Goal: Use online tool/utility: Utilize a website feature to perform a specific function

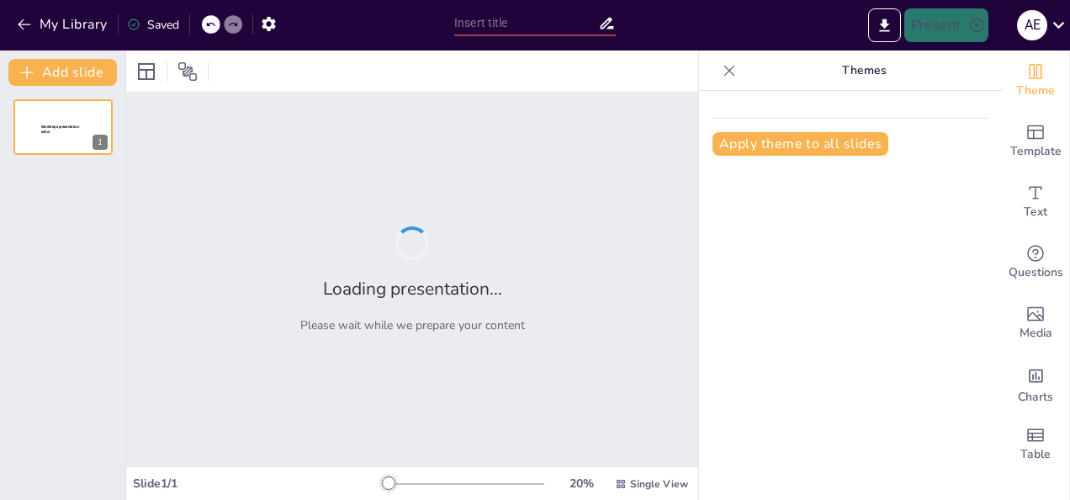
type input "Unveiling Explanation Texts: A Mystery Texts Activity"
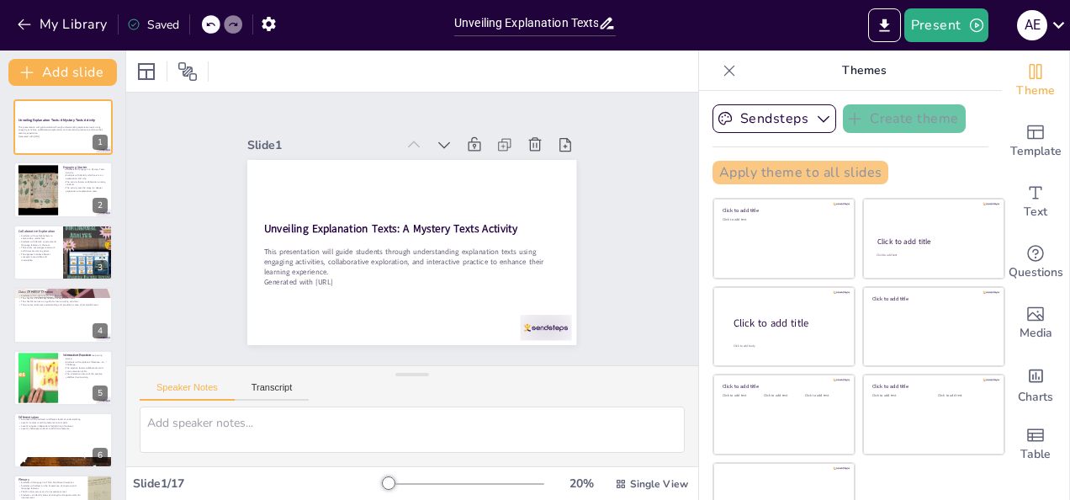
checkbox input "true"
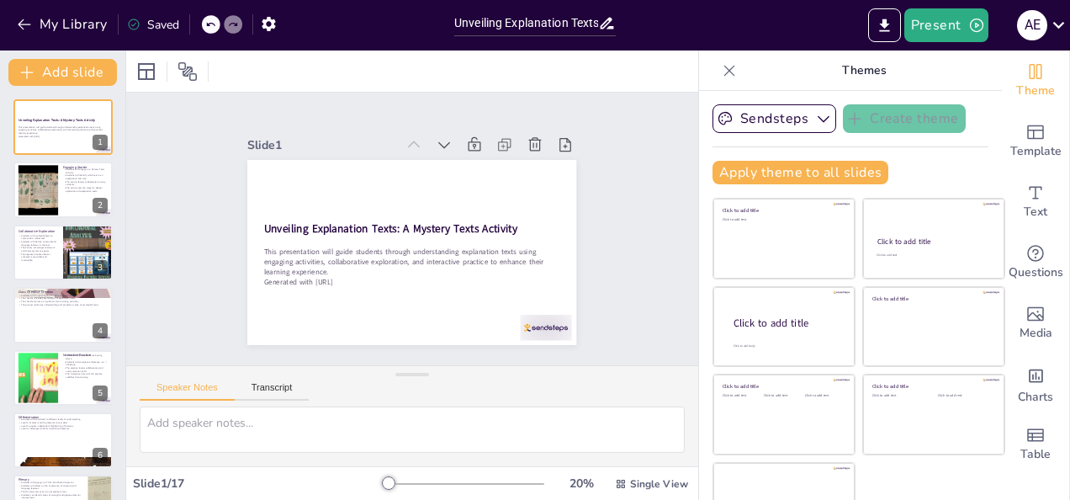
checkbox input "true"
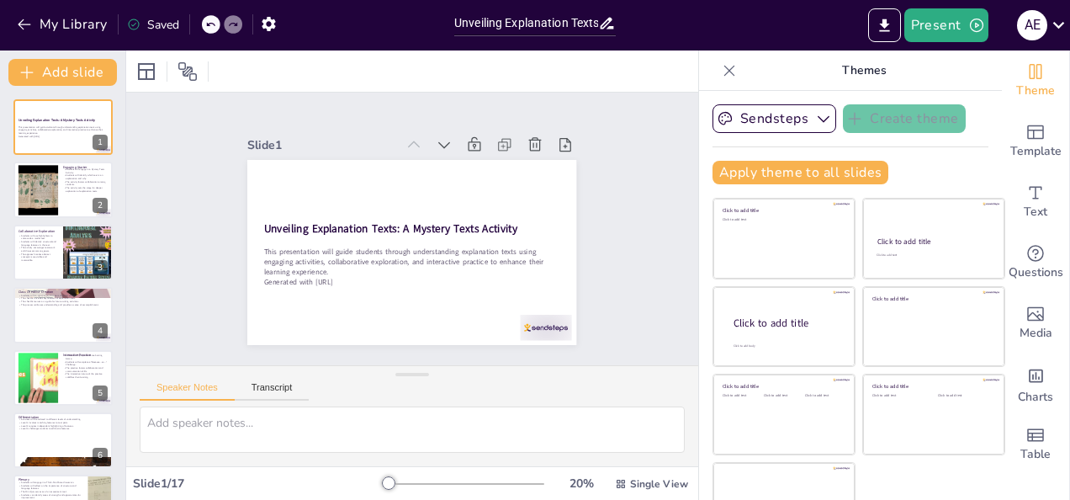
checkbox input "true"
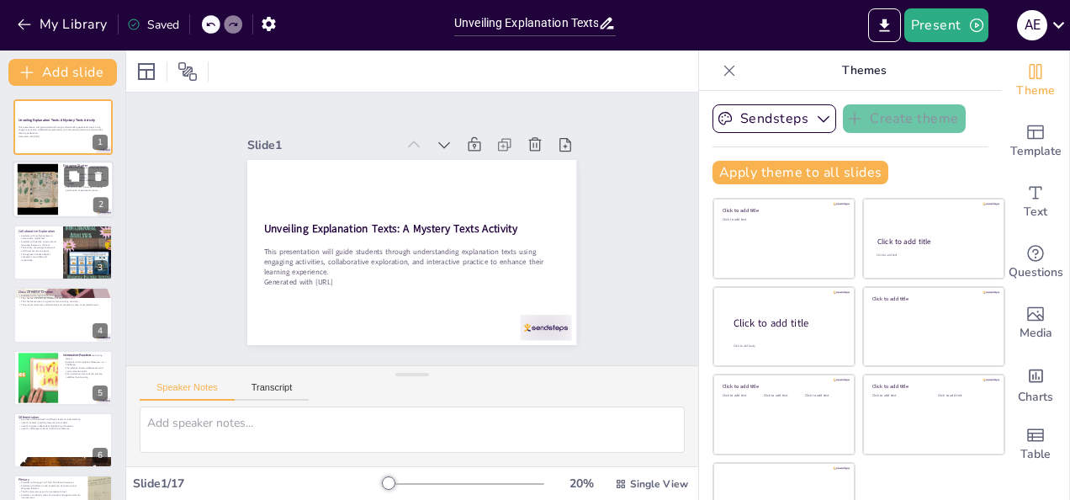
click at [39, 175] on div at bounding box center [37, 189] width 91 height 51
type textarea "This activity encourages students to actively participate and think critically …"
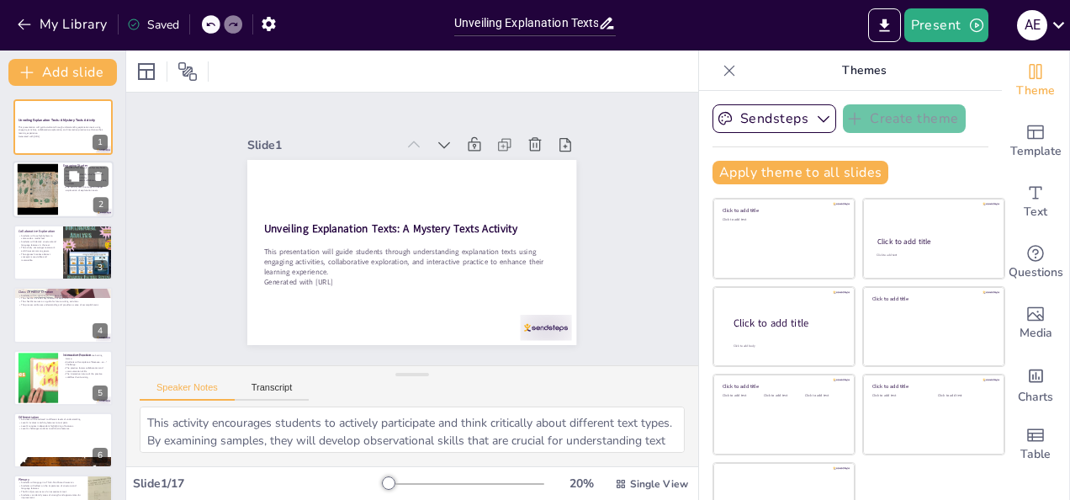
checkbox input "true"
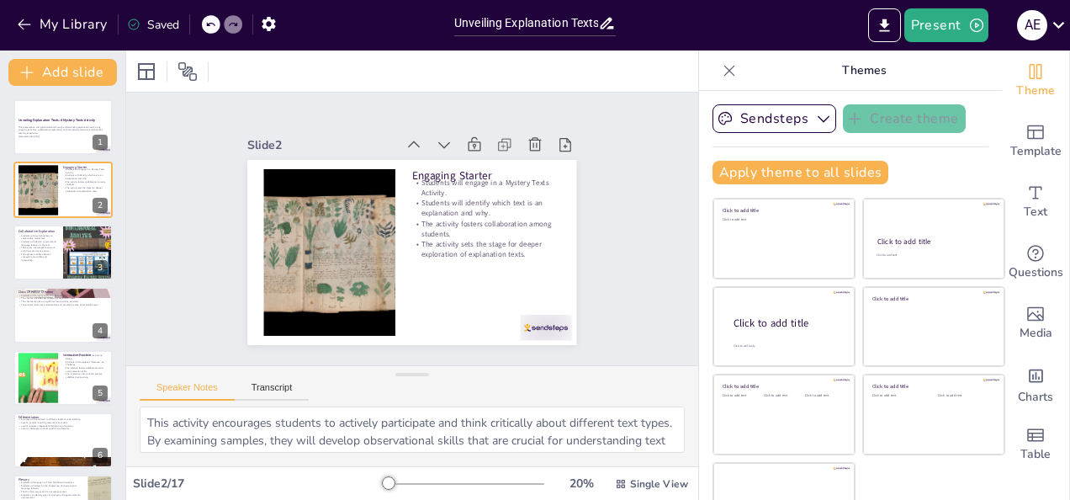
click at [439, 254] on div "Slide 1 Unveiling Explanation Texts: A Mystery Texts Activity This presentation…" at bounding box center [412, 229] width 633 height 482
checkbox input "true"
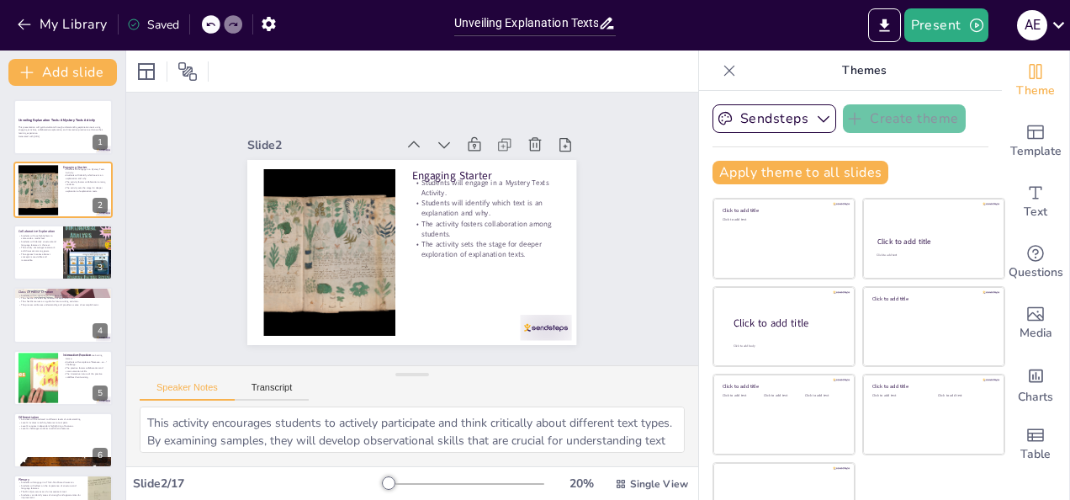
checkbox input "true"
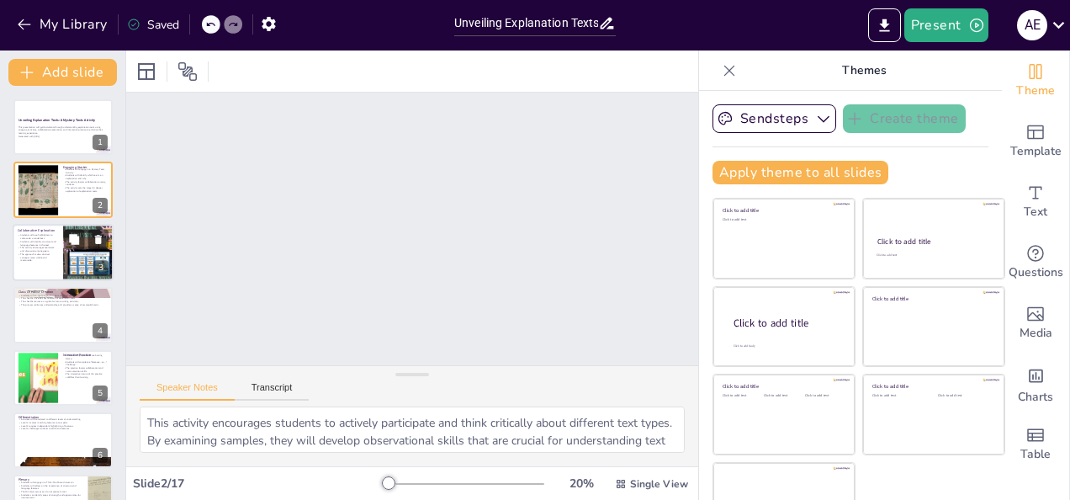
click at [62, 264] on div at bounding box center [63, 252] width 101 height 57
type textarea "Color-coding helps students visually distinguish between different features of …"
checkbox input "true"
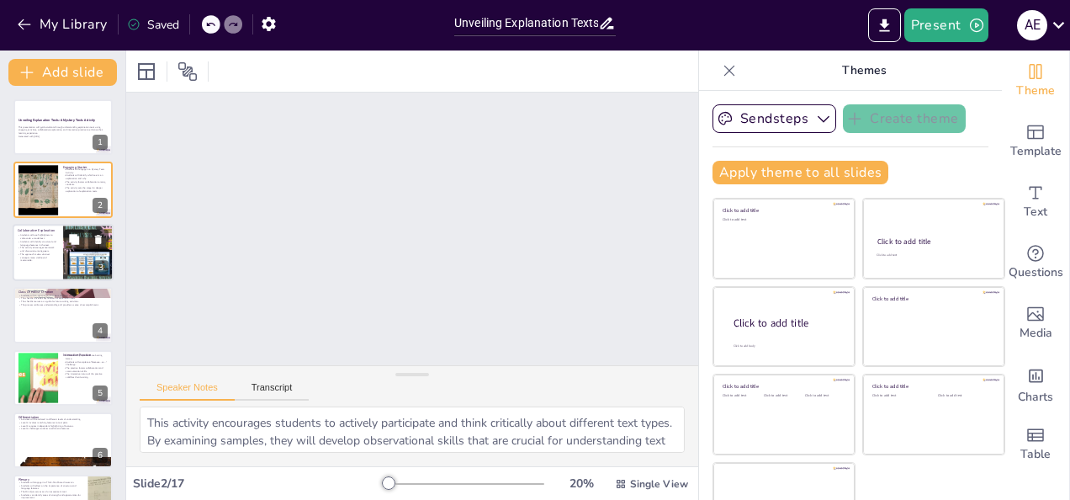
checkbox input "true"
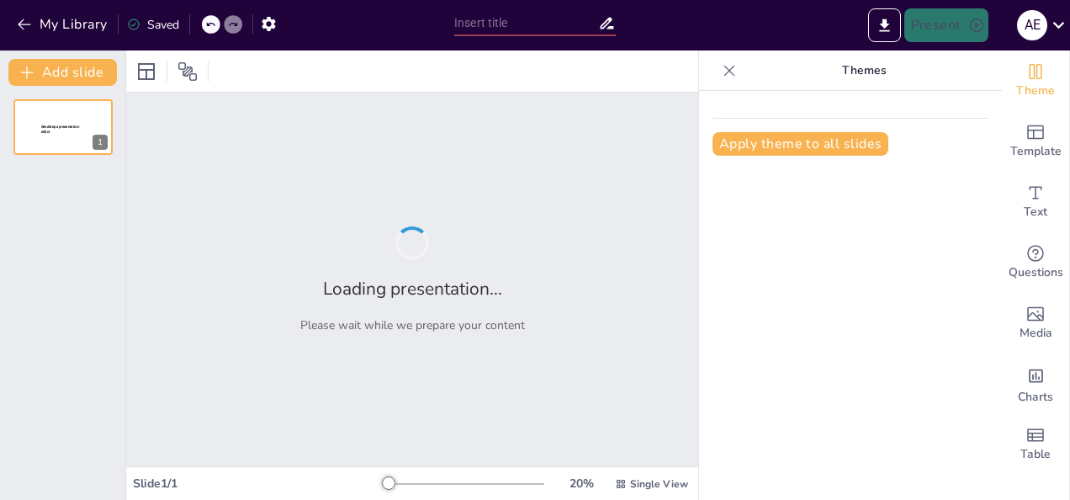
type input "Unveiling Explanation Texts: A Mystery Texts Activity"
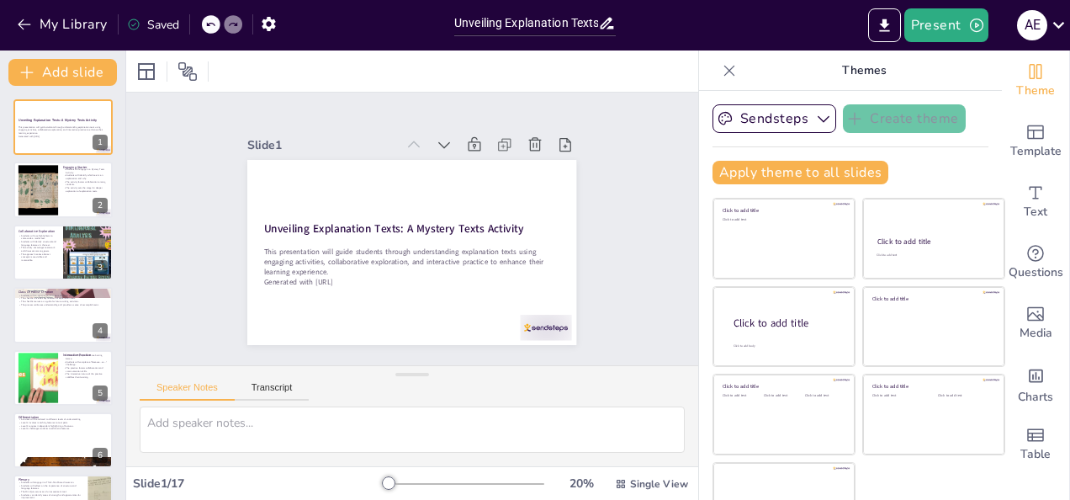
checkbox input "true"
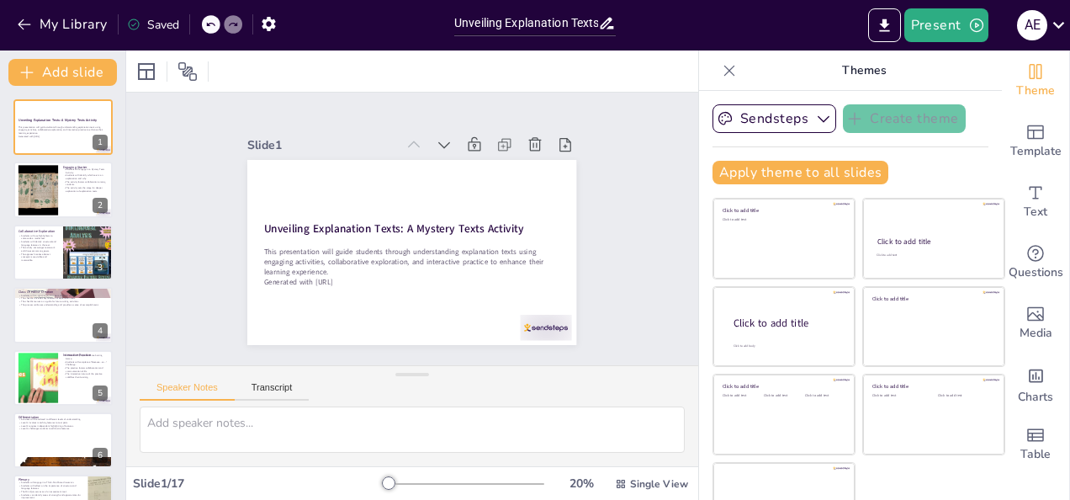
checkbox input "true"
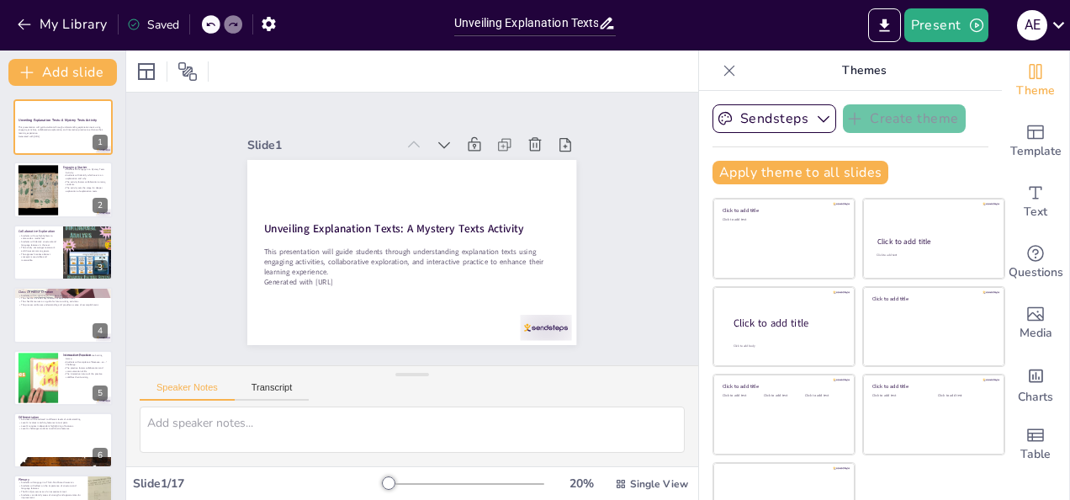
checkbox input "true"
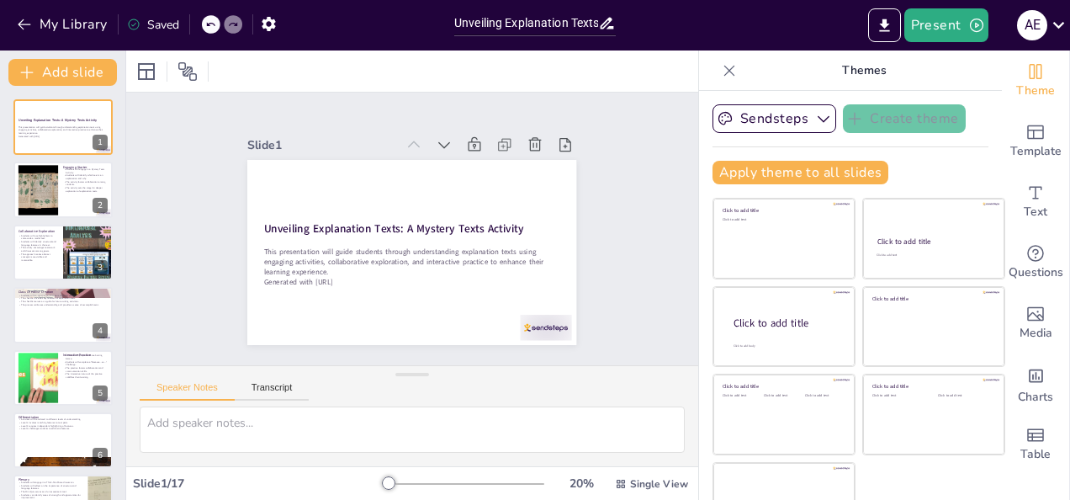
checkbox input "true"
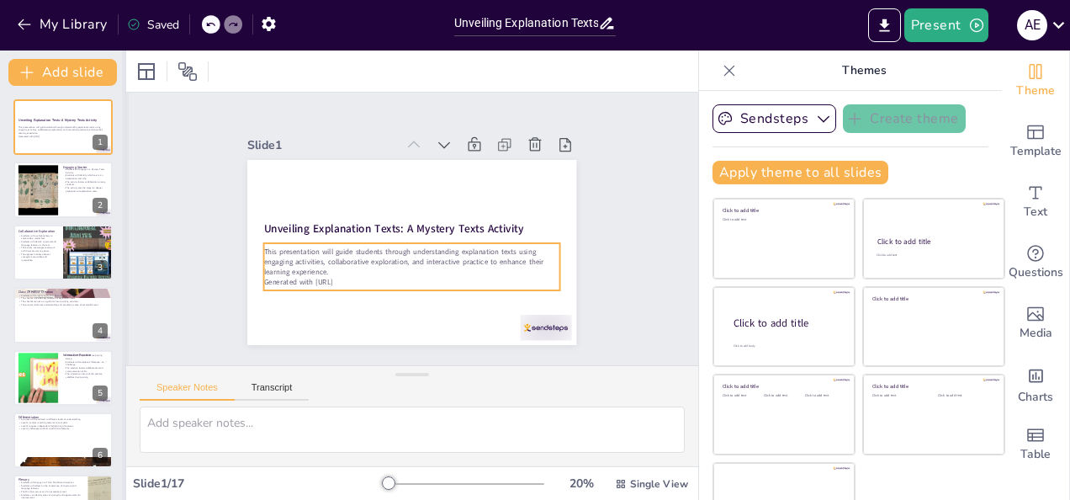
checkbox input "true"
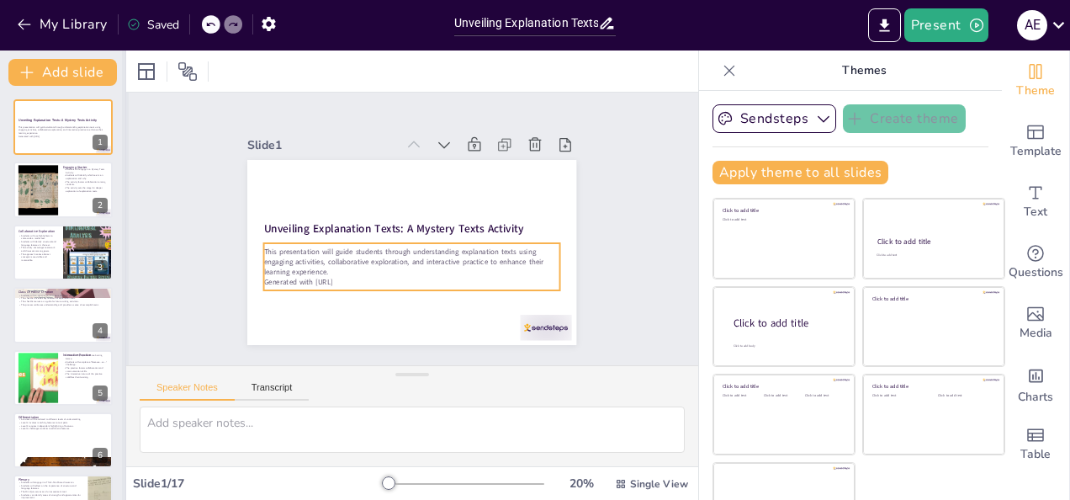
checkbox input "true"
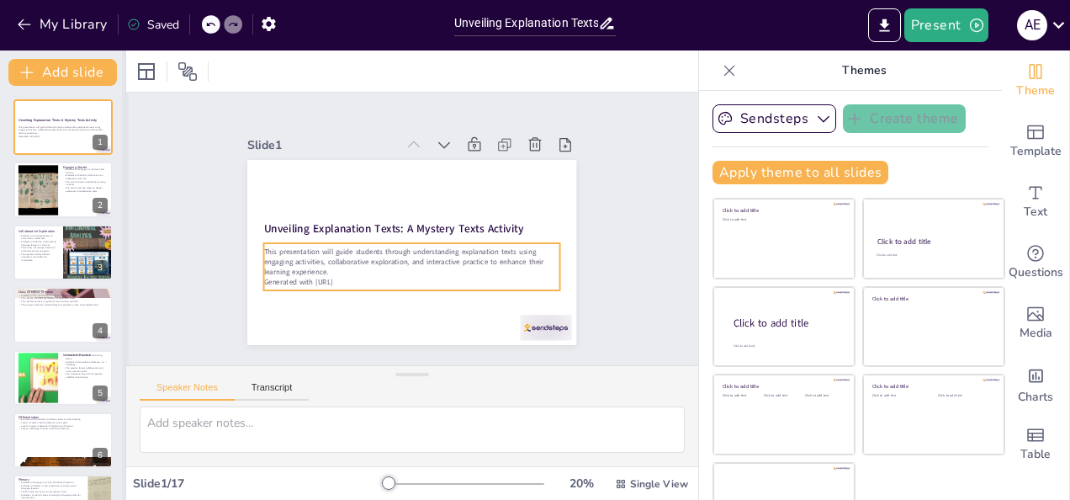
checkbox input "true"
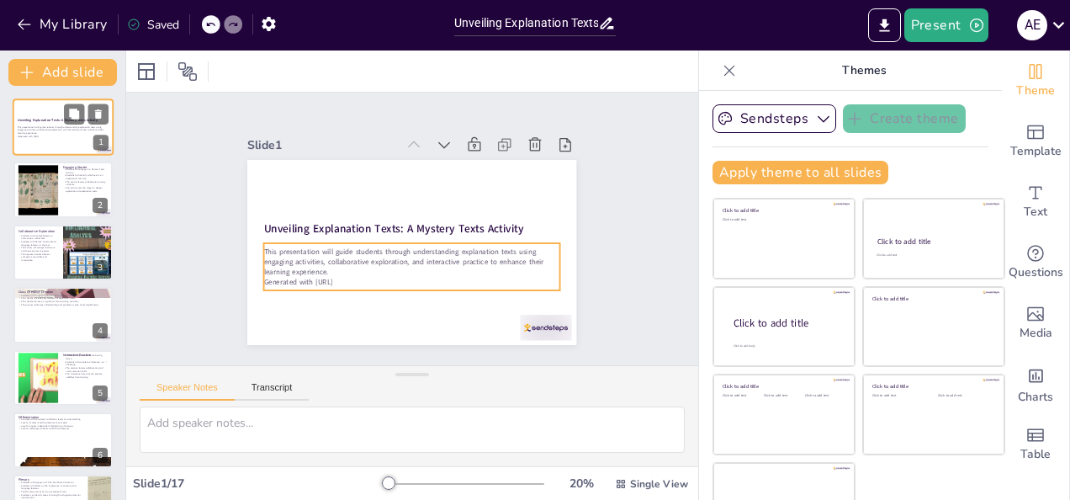
checkbox input "true"
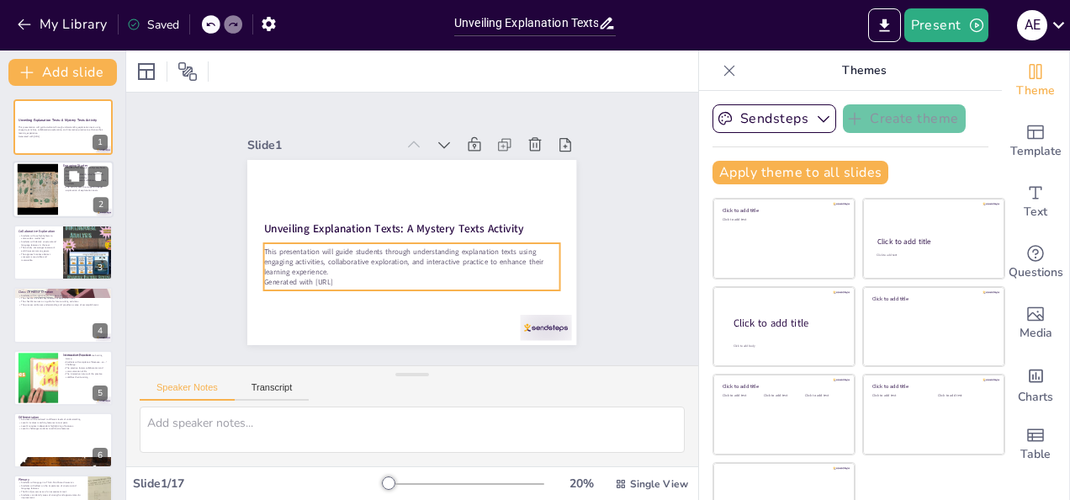
checkbox input "true"
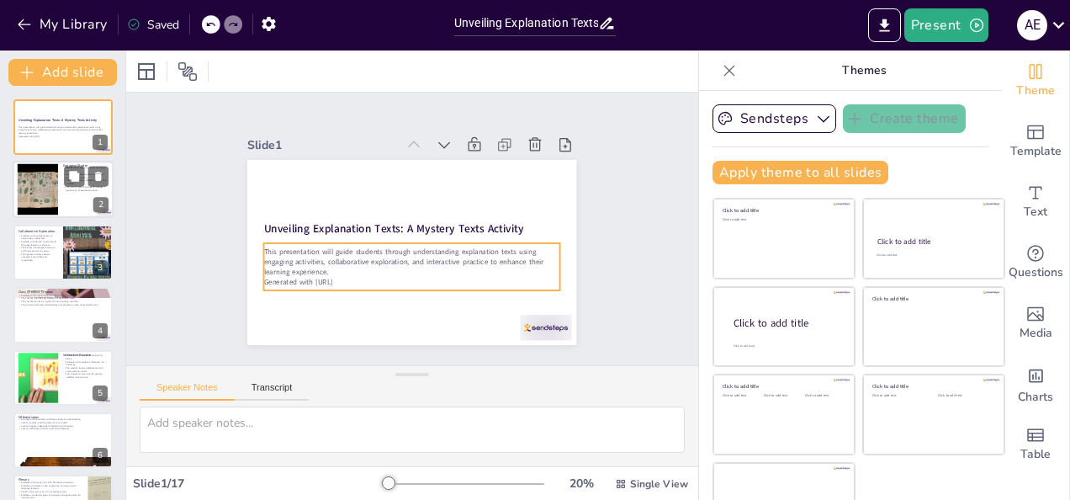
checkbox input "true"
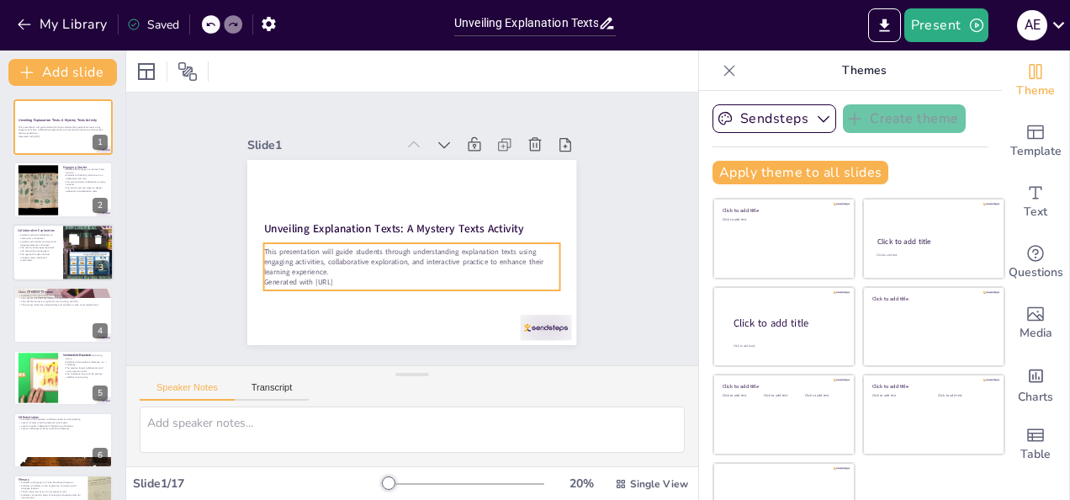
checkbox input "true"
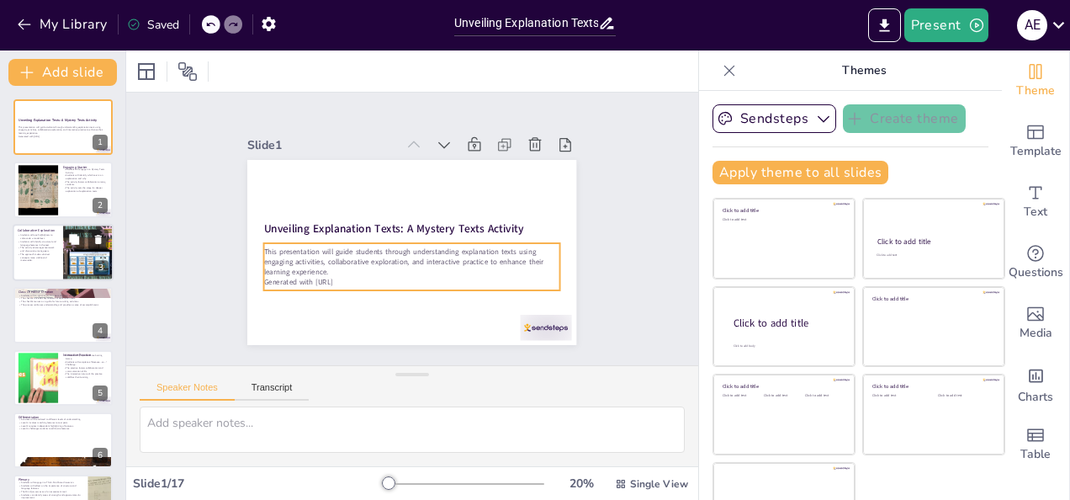
checkbox input "true"
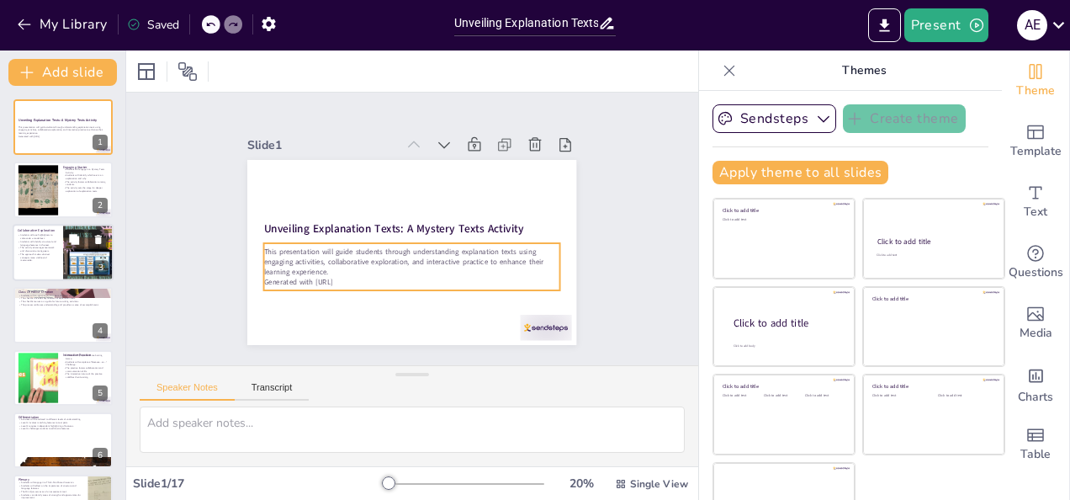
checkbox input "true"
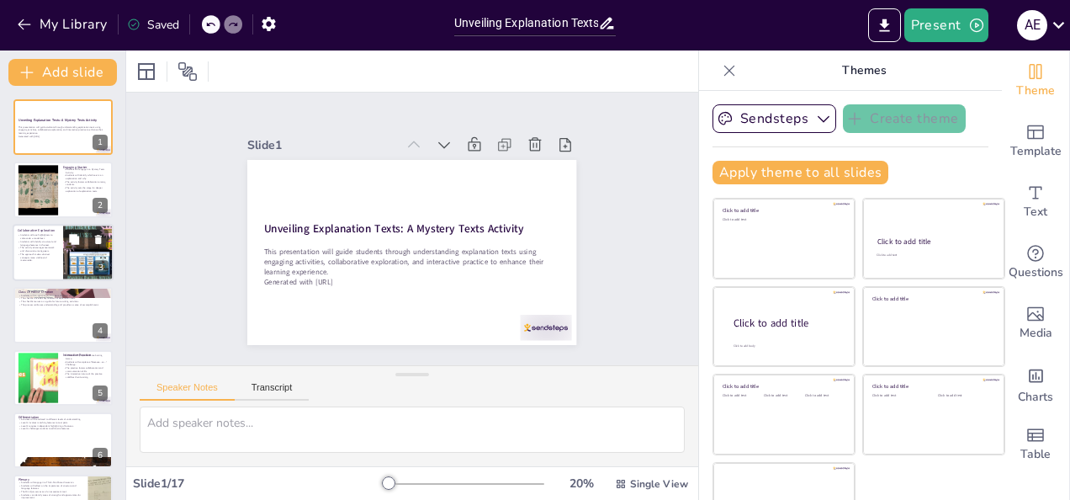
checkbox input "true"
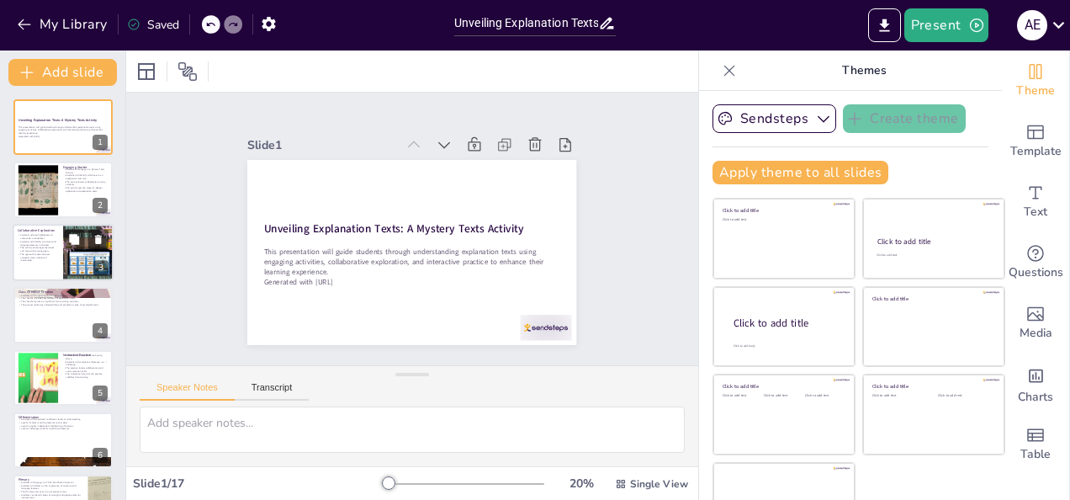
checkbox input "true"
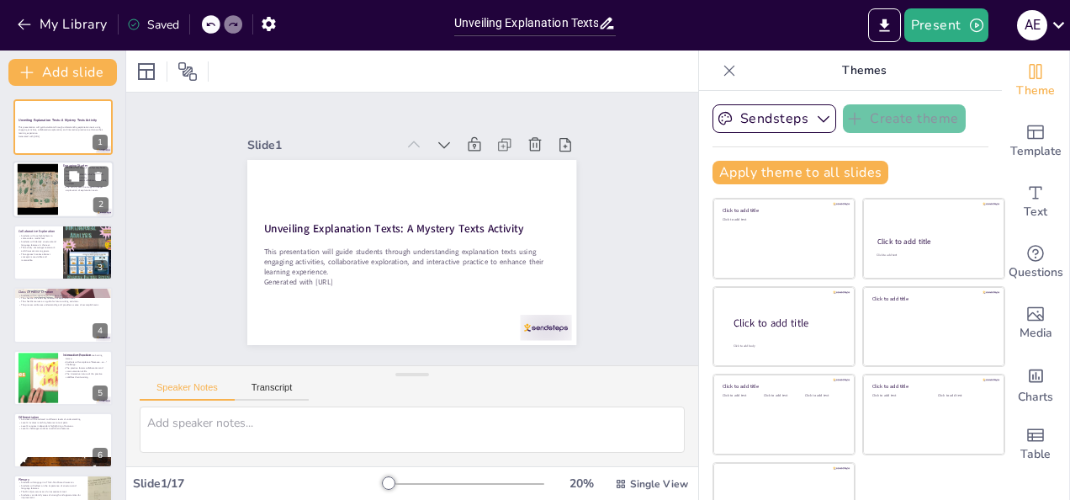
checkbox input "true"
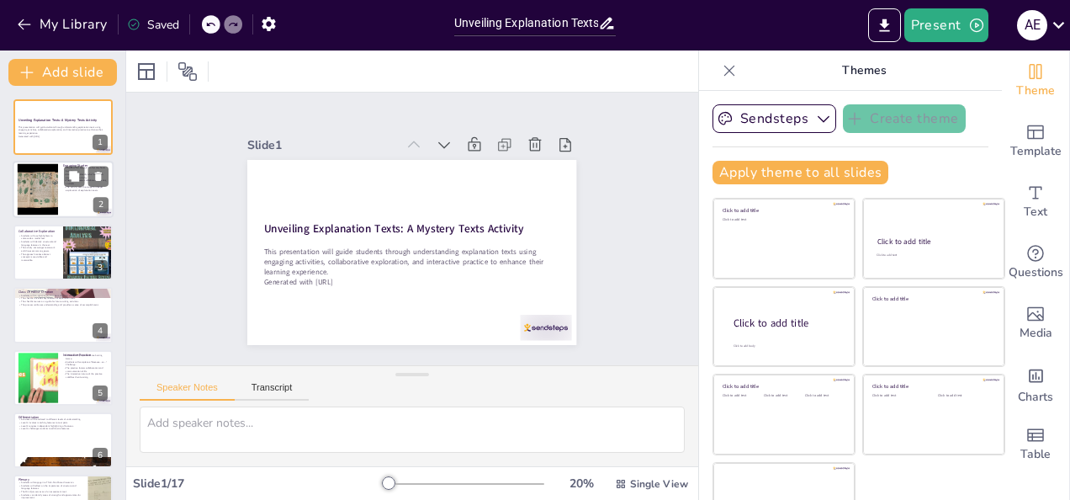
checkbox input "true"
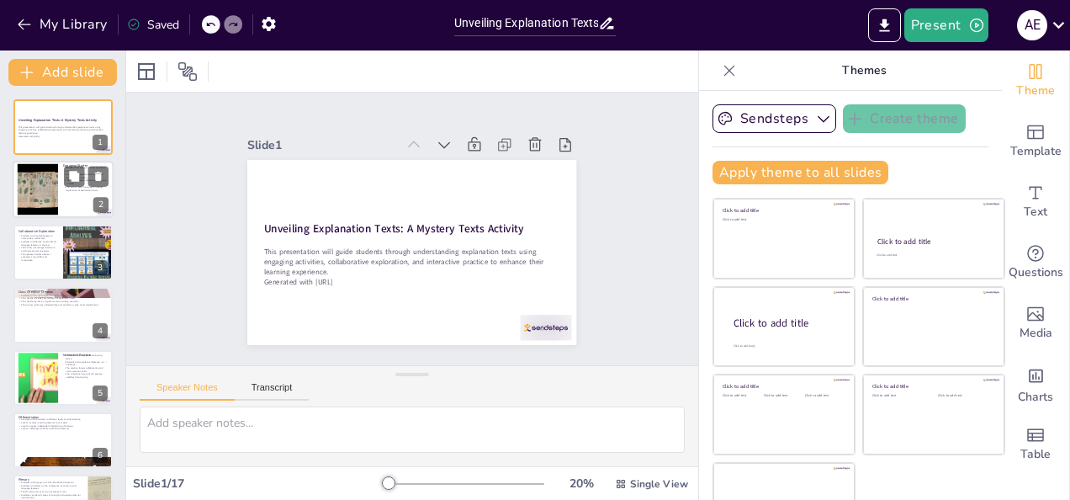
checkbox input "true"
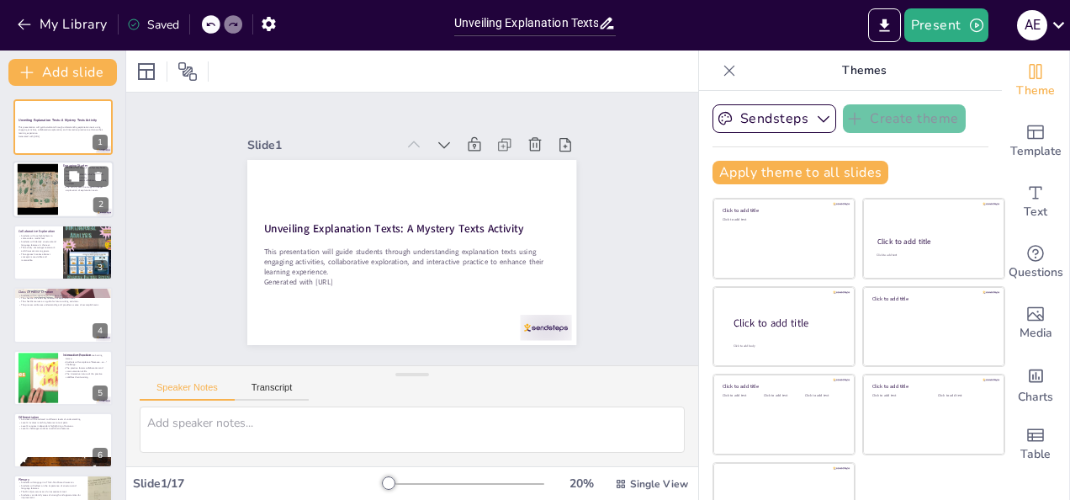
checkbox input "true"
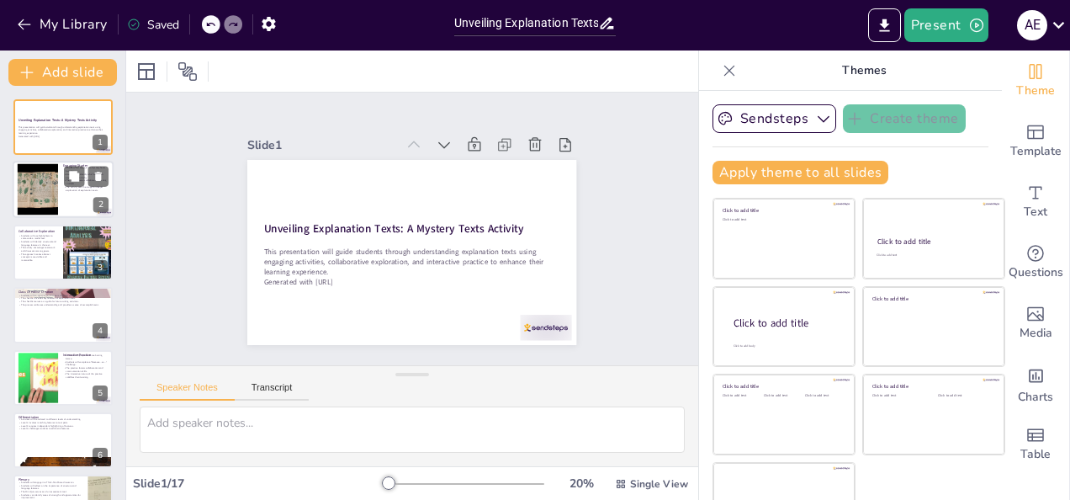
click at [61, 196] on div at bounding box center [63, 189] width 101 height 57
type textarea "This activity encourages students to actively participate and think critically …"
checkbox input "true"
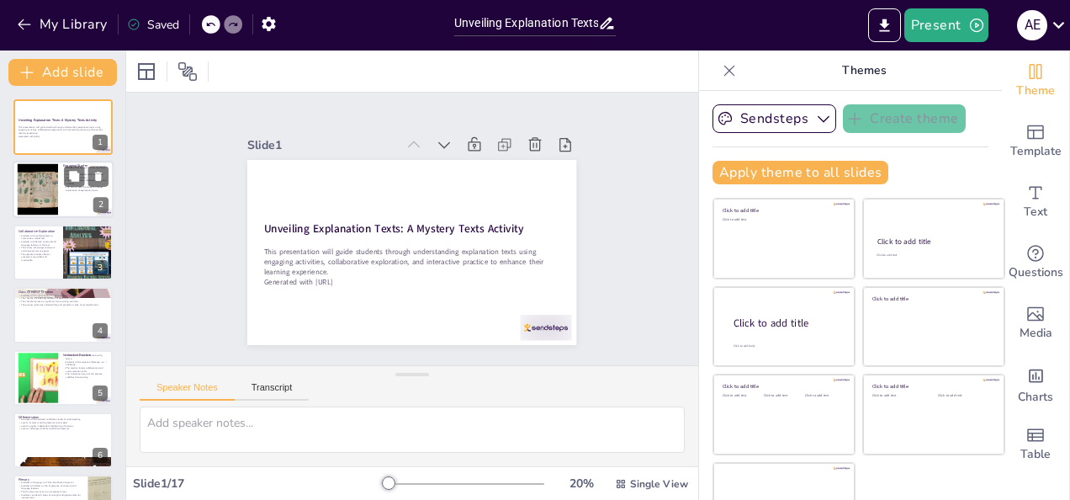
checkbox input "true"
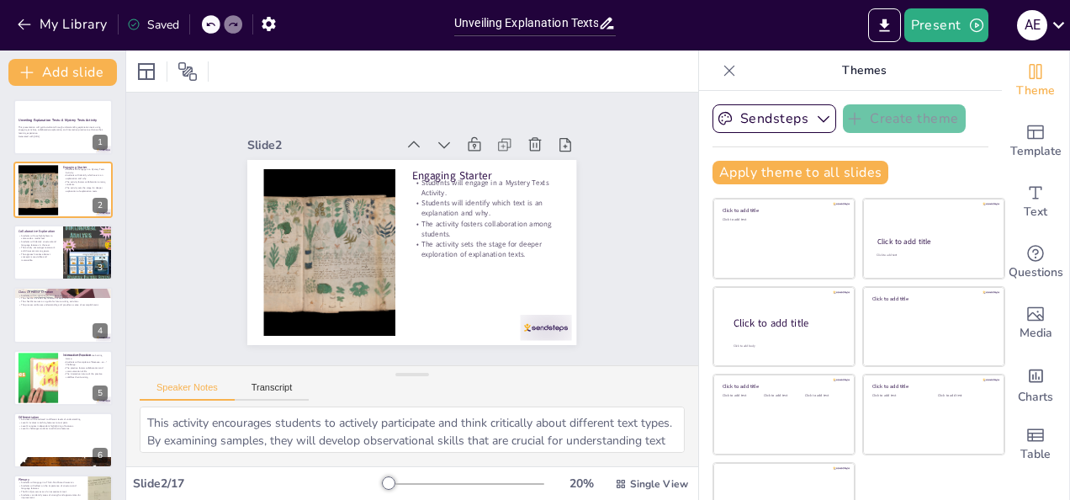
checkbox input "true"
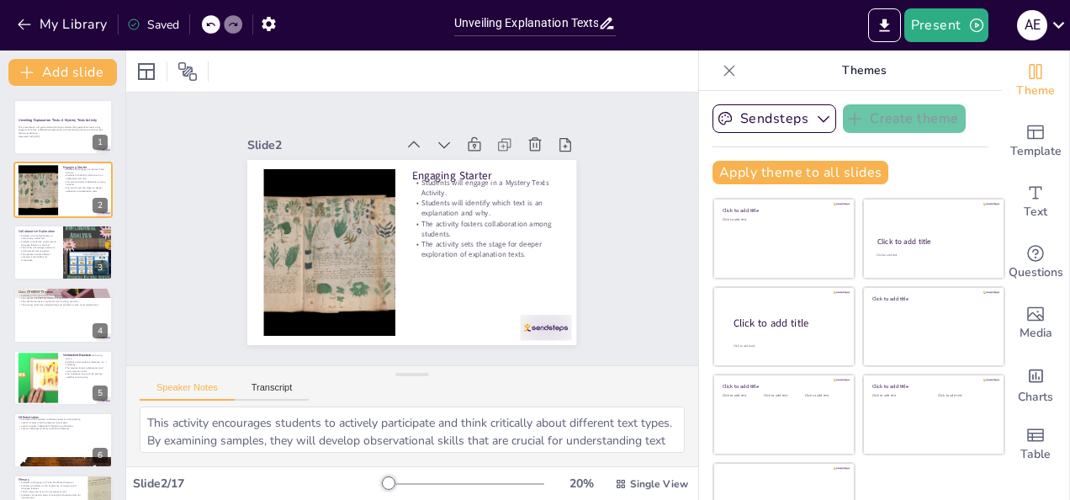
checkbox input "true"
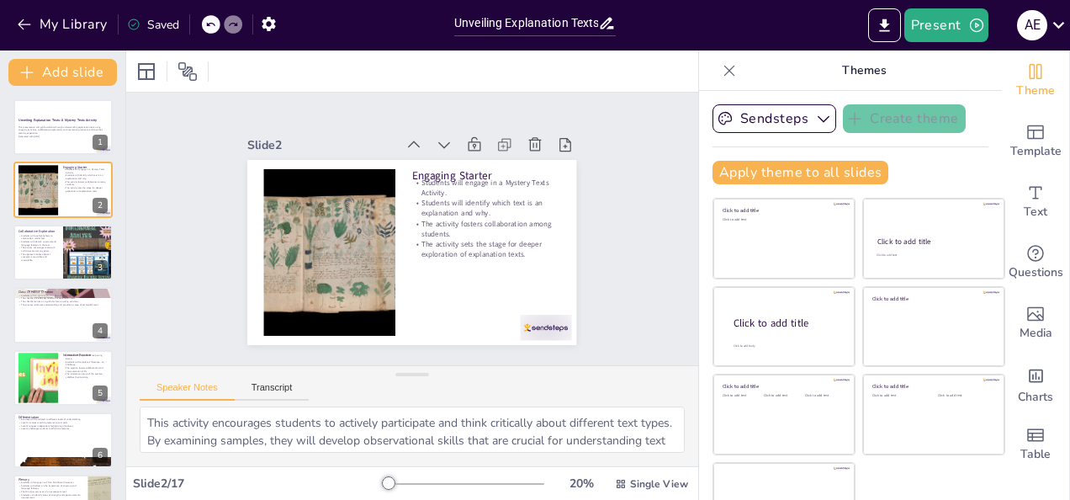
checkbox input "true"
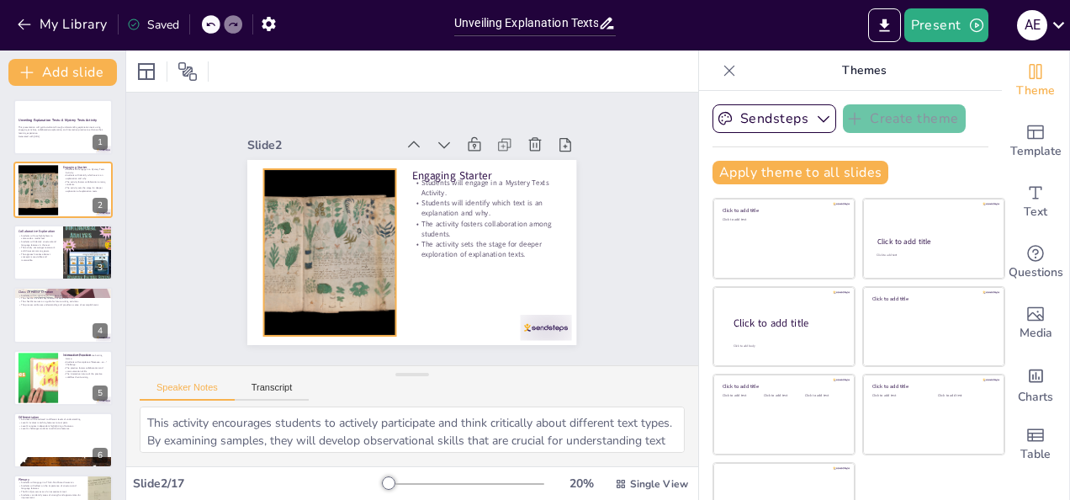
checkbox input "true"
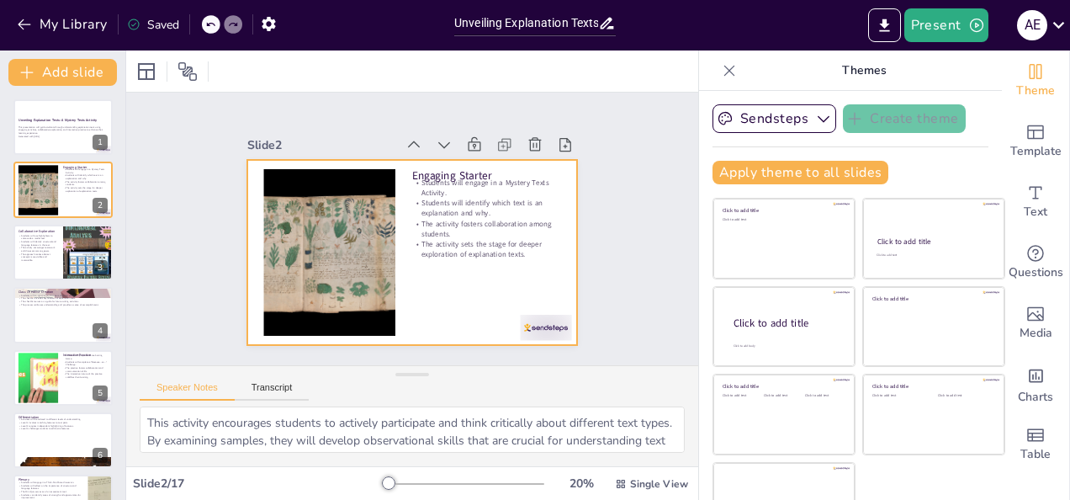
checkbox input "true"
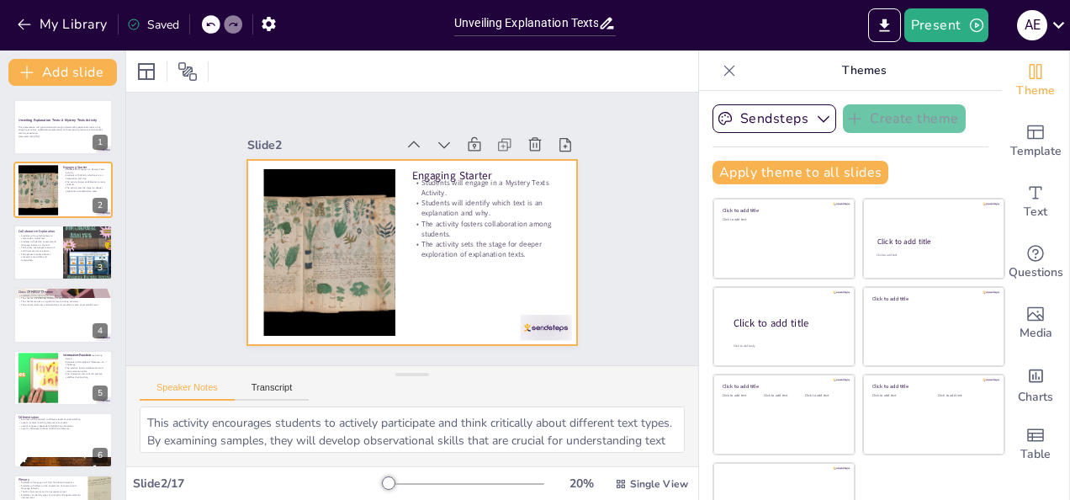
checkbox input "true"
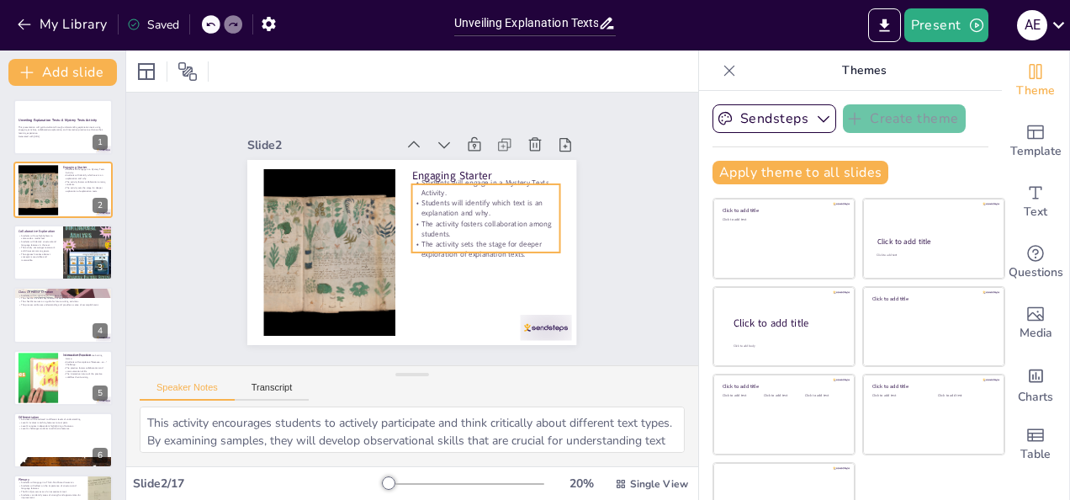
checkbox input "true"
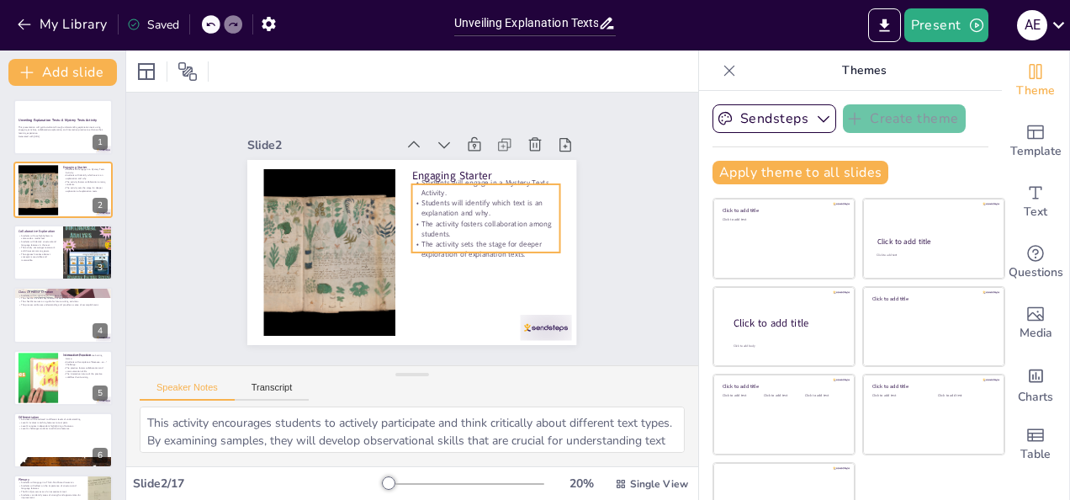
checkbox input "true"
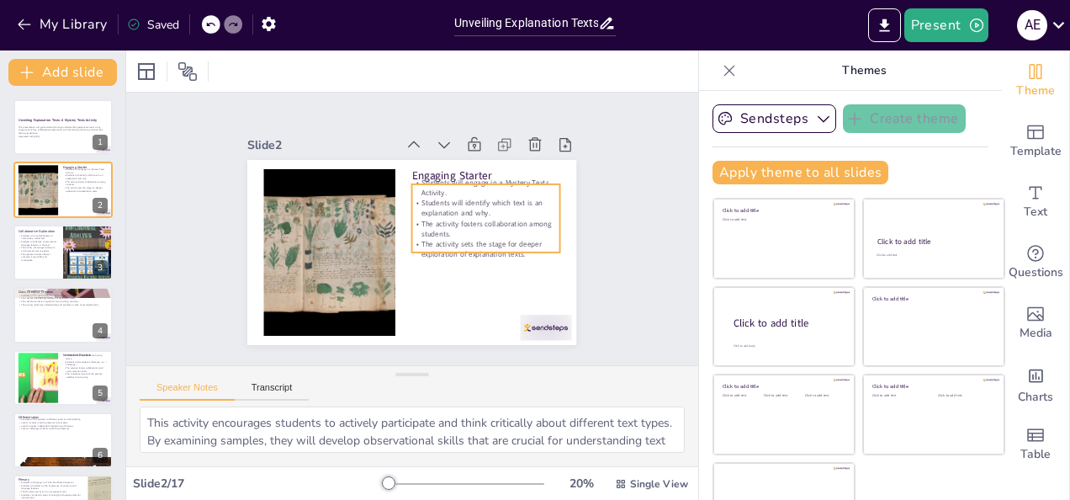
checkbox input "true"
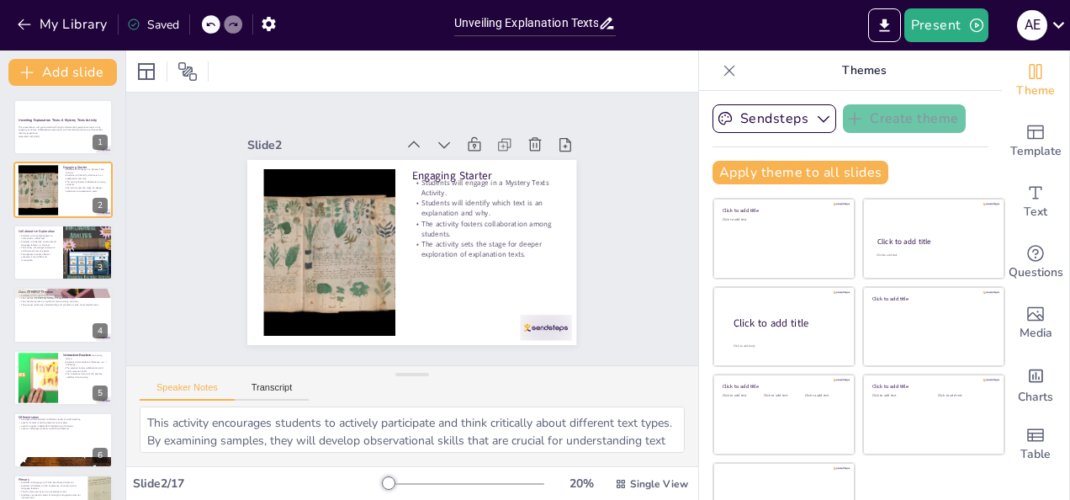
checkbox input "true"
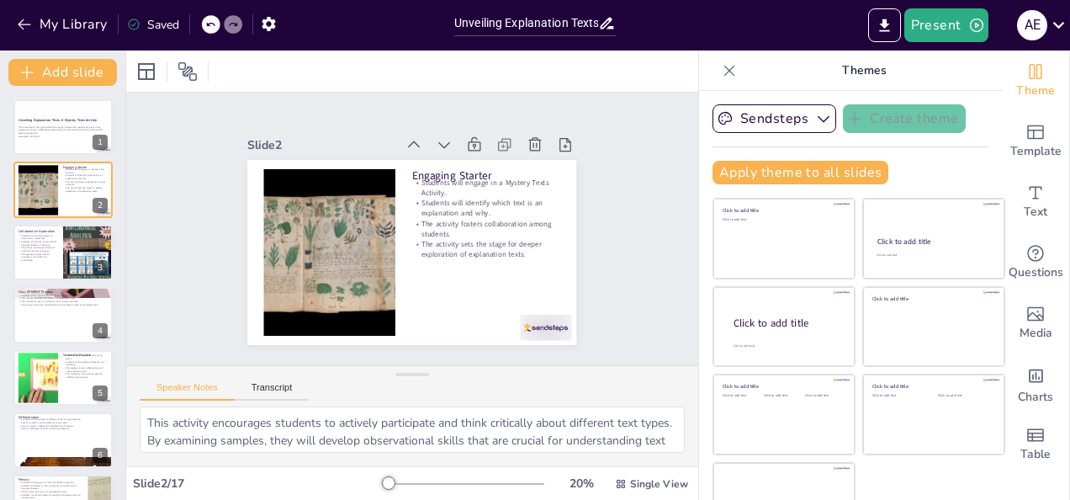
checkbox input "true"
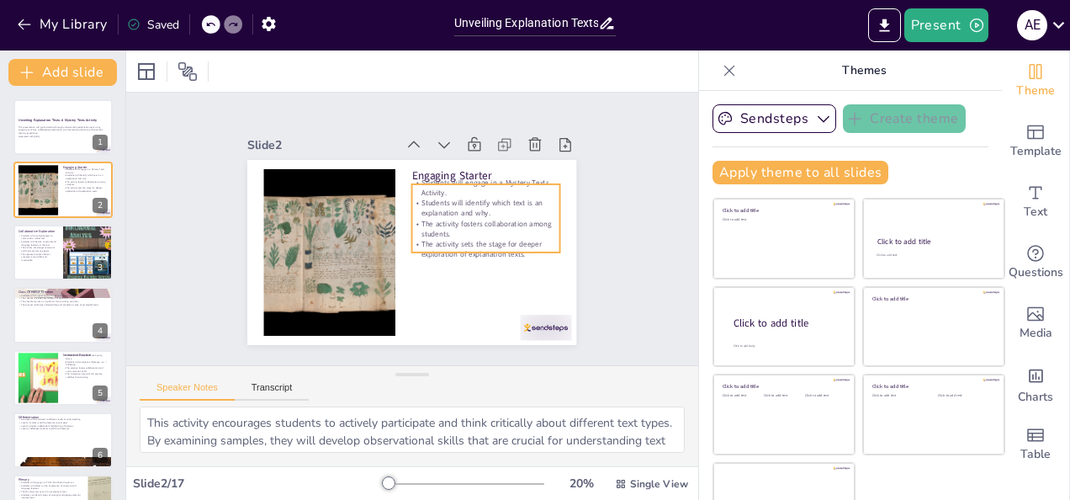
checkbox input "true"
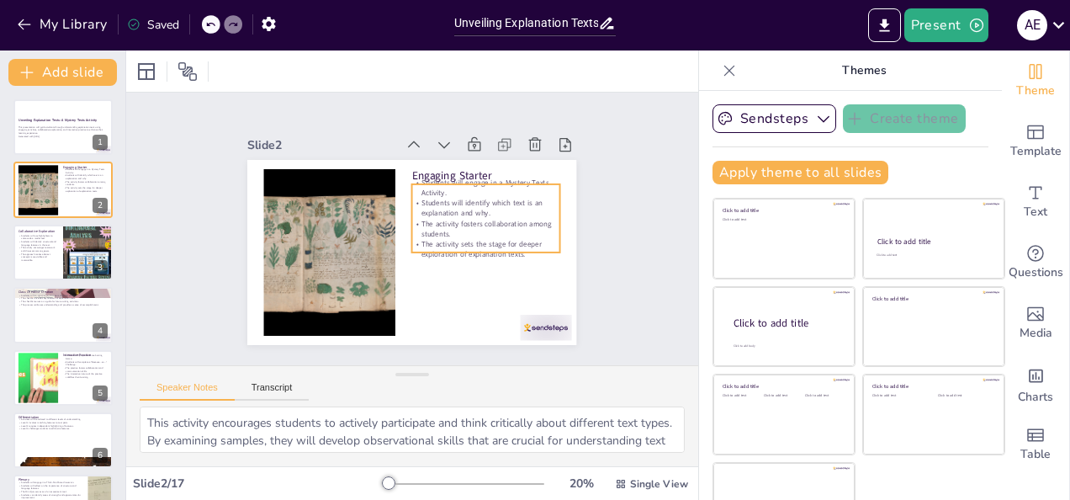
checkbox input "true"
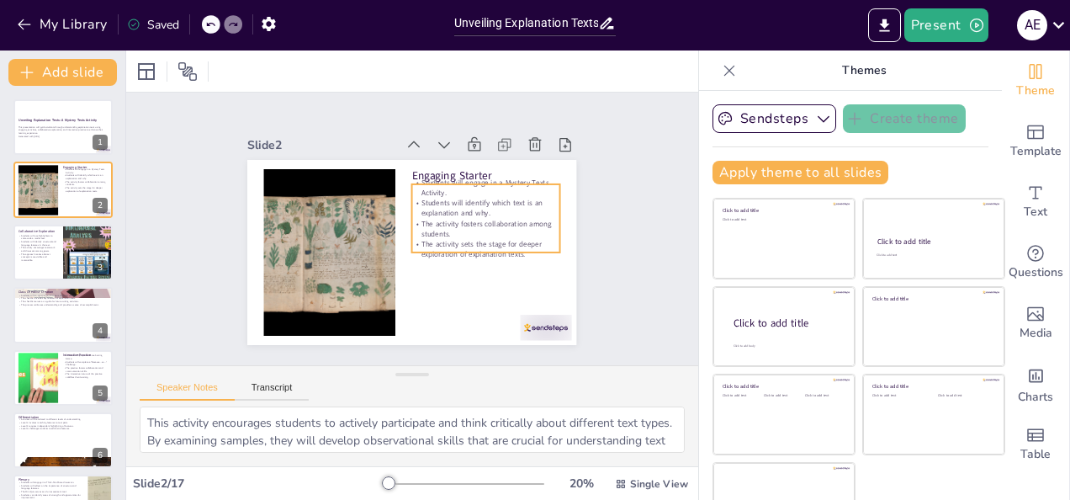
checkbox input "true"
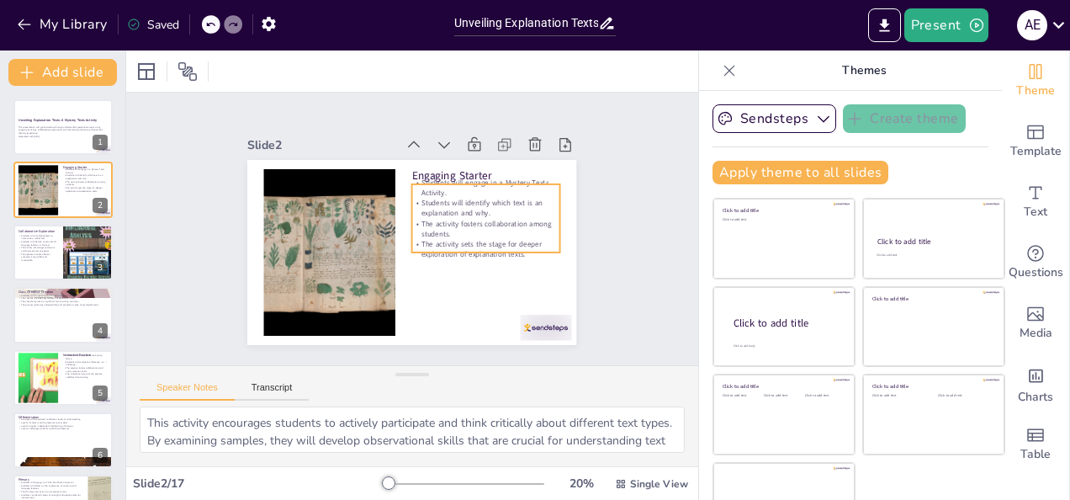
checkbox input "true"
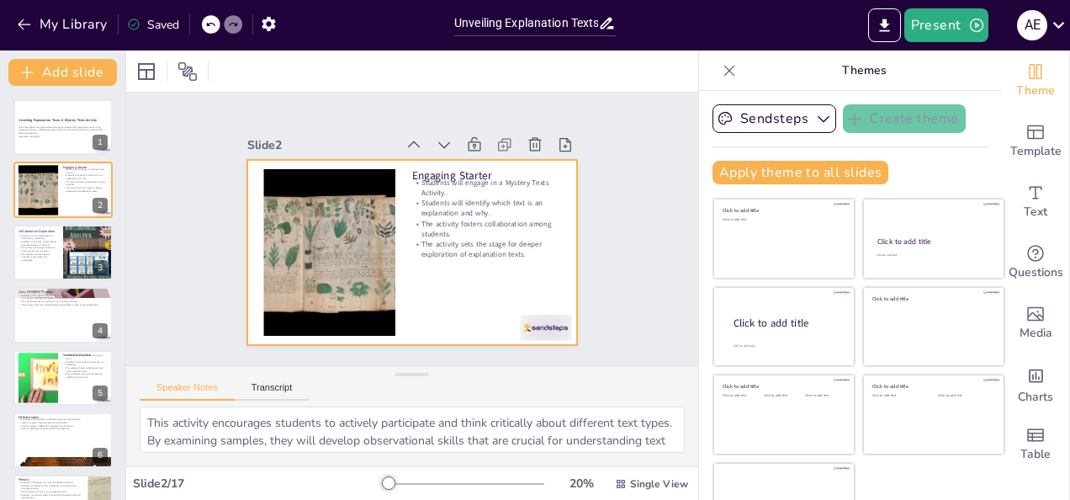
checkbox input "true"
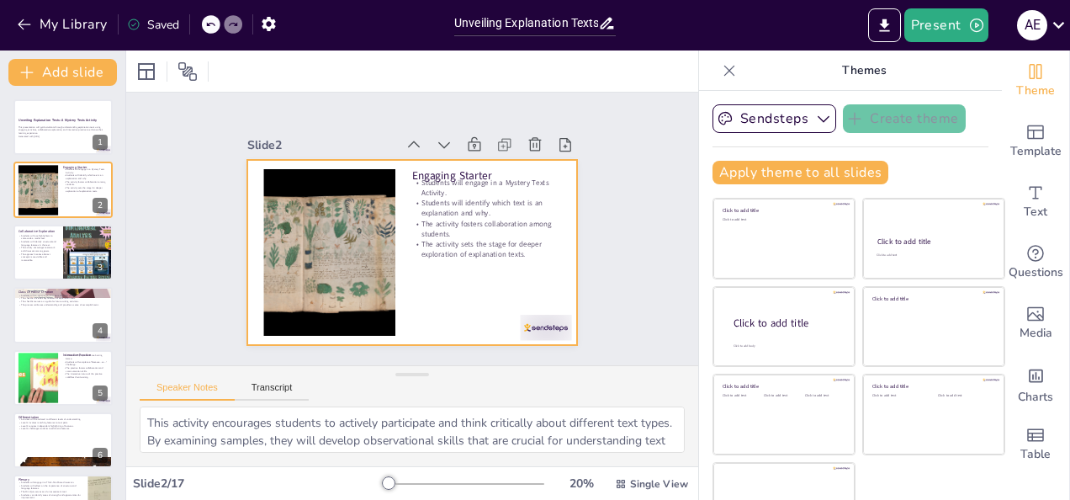
checkbox input "true"
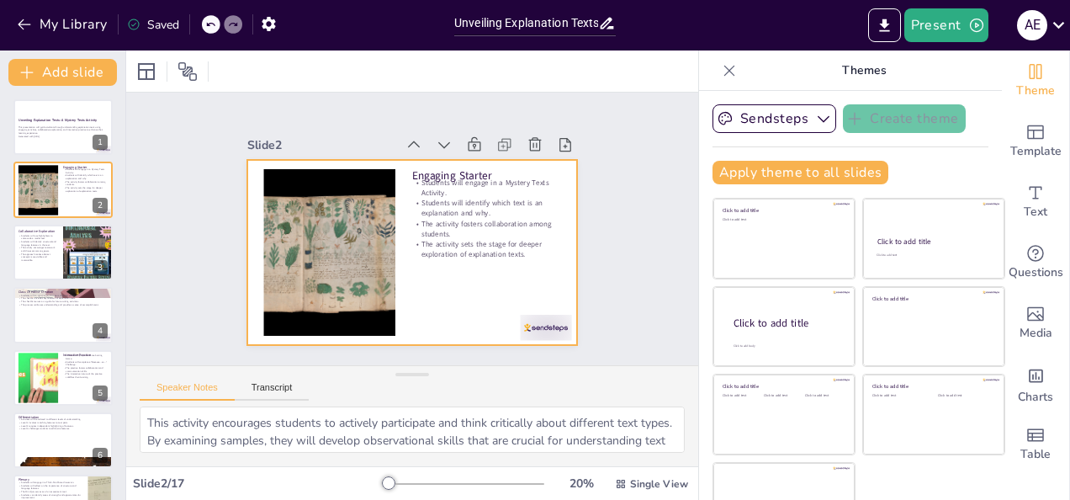
checkbox input "true"
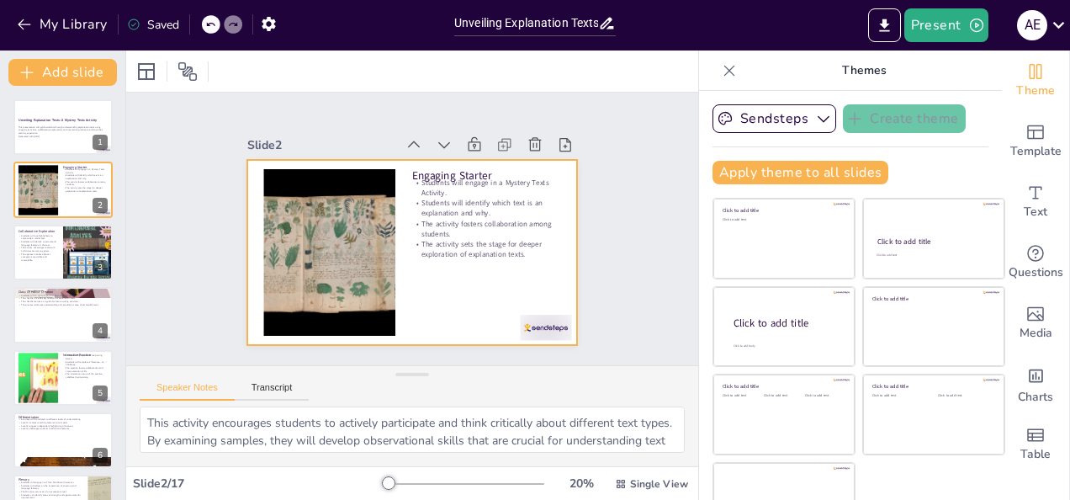
checkbox input "true"
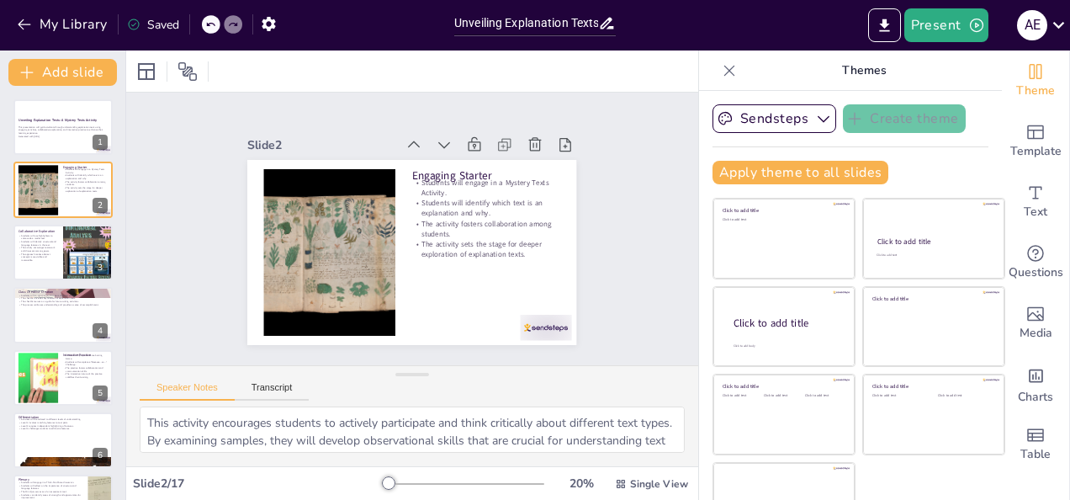
checkbox input "true"
click at [51, 248] on p "The activity encourages teamwork and discussion among peers." at bounding box center [38, 249] width 40 height 6
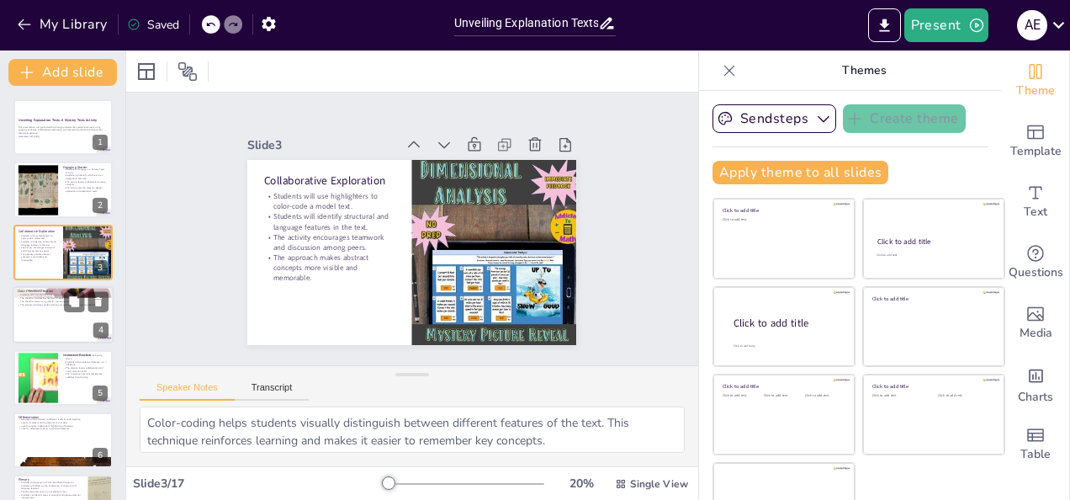
click at [54, 302] on p "The checklist serves as a guide for future writing activities." at bounding box center [63, 300] width 91 height 3
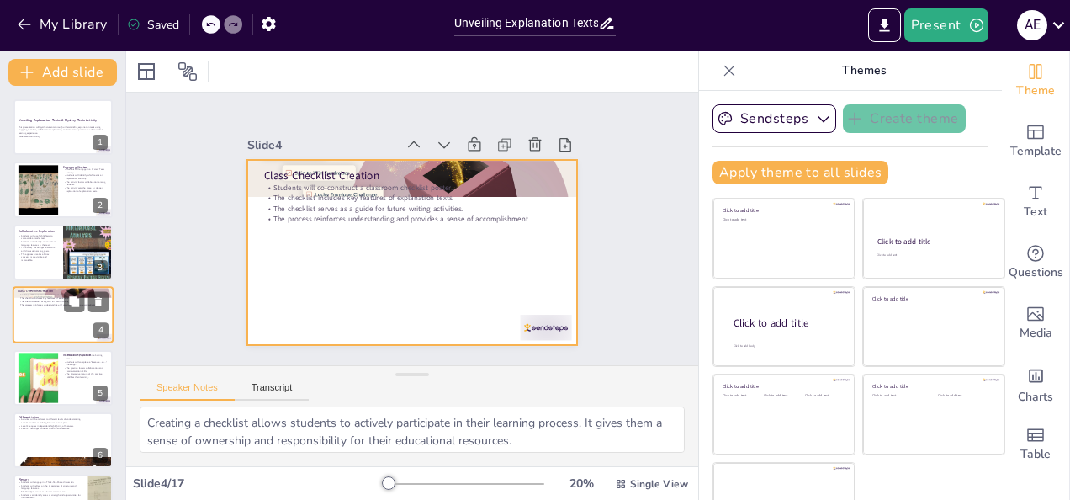
scroll to position [22, 0]
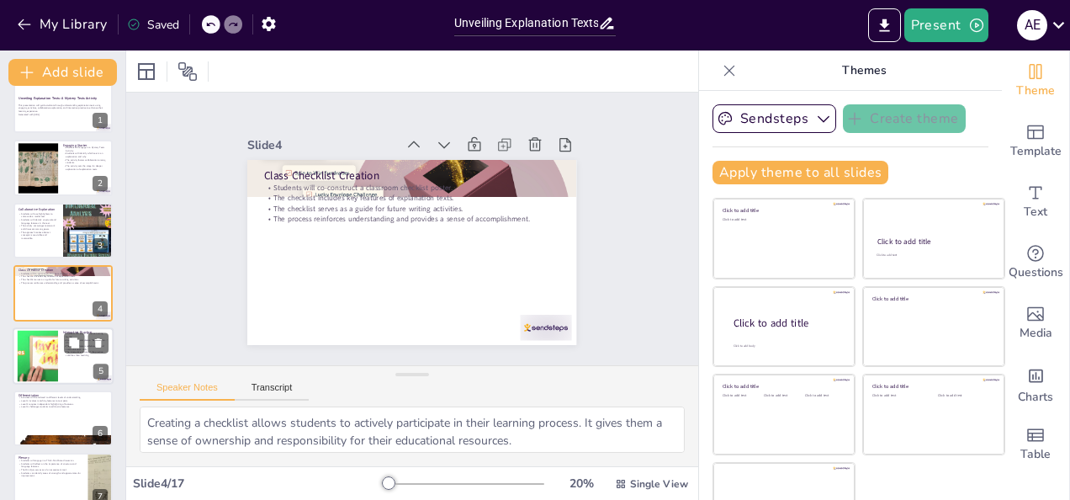
click at [48, 361] on div at bounding box center [37, 355] width 91 height 51
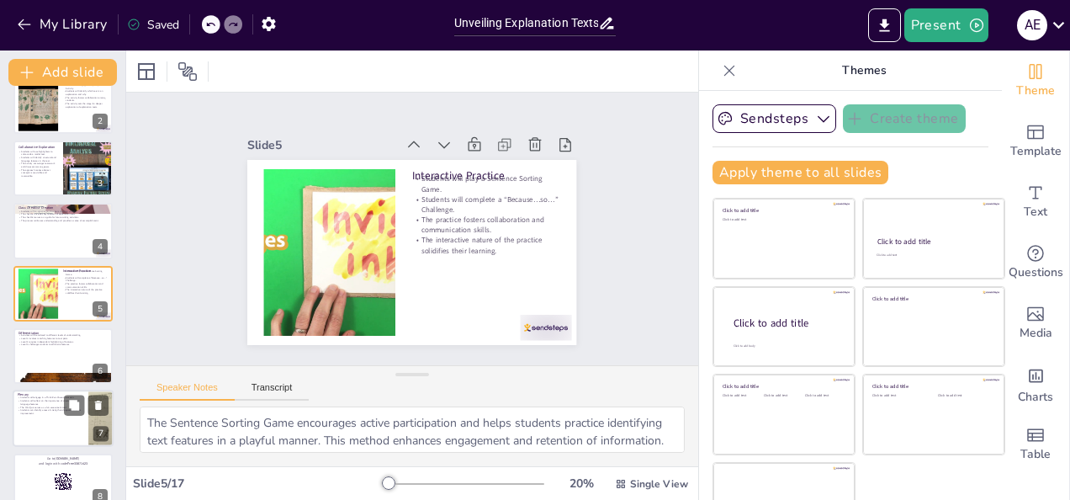
click at [38, 436] on div at bounding box center [63, 418] width 101 height 57
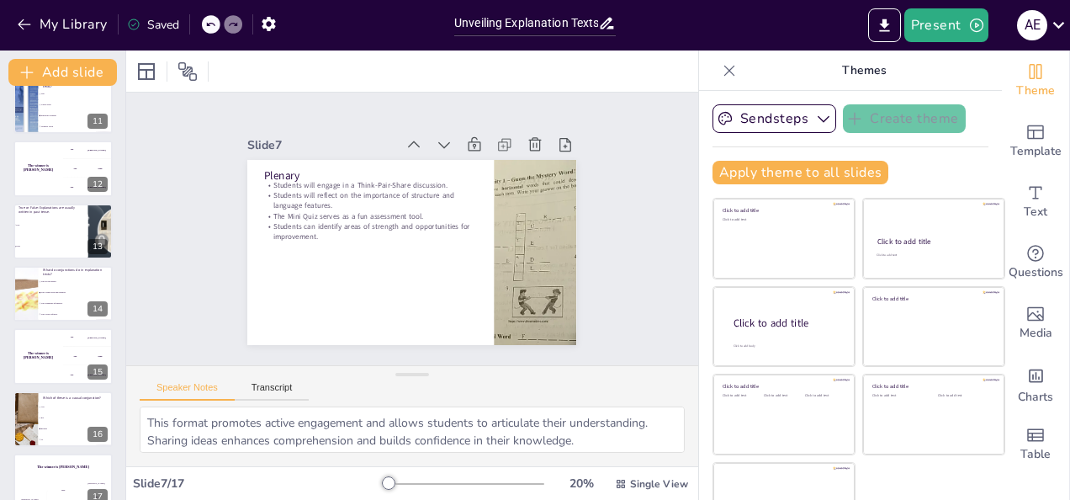
scroll to position [670, 0]
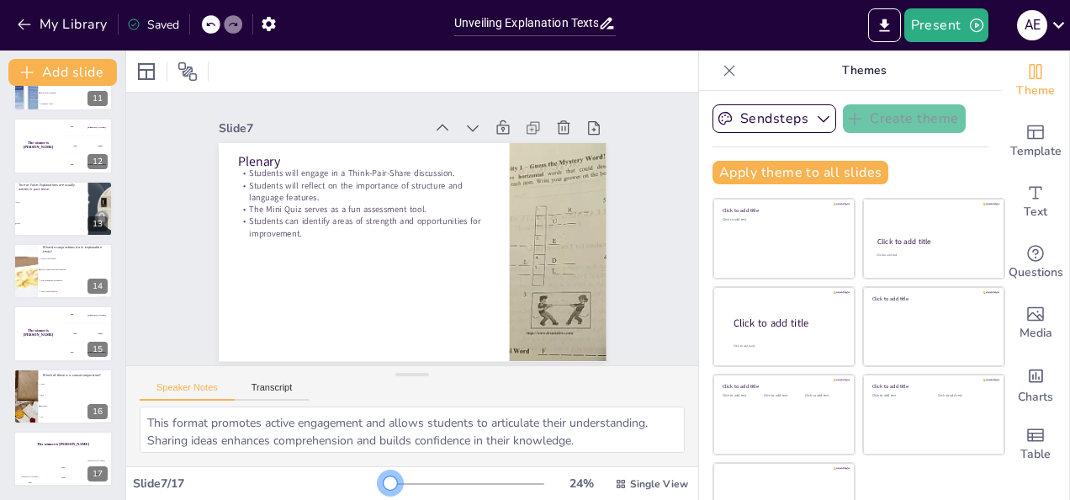
click at [384, 481] on div at bounding box center [390, 482] width 13 height 13
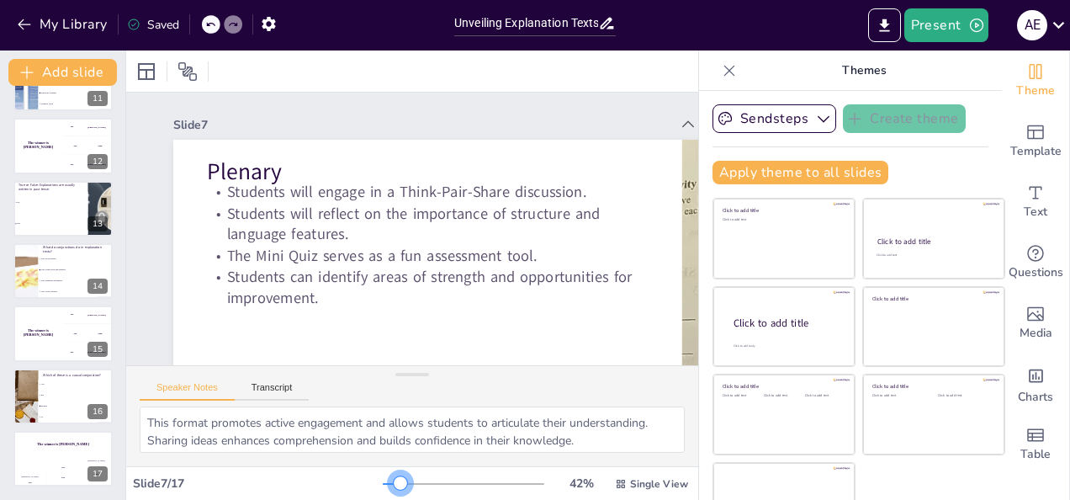
drag, startPoint x: 366, startPoint y: 481, endPoint x: 377, endPoint y: 481, distance: 10.9
click at [394, 481] on div at bounding box center [400, 482] width 13 height 13
click at [53, 183] on p "True or False: Explanations are usually written in past tense." at bounding box center [51, 186] width 66 height 9
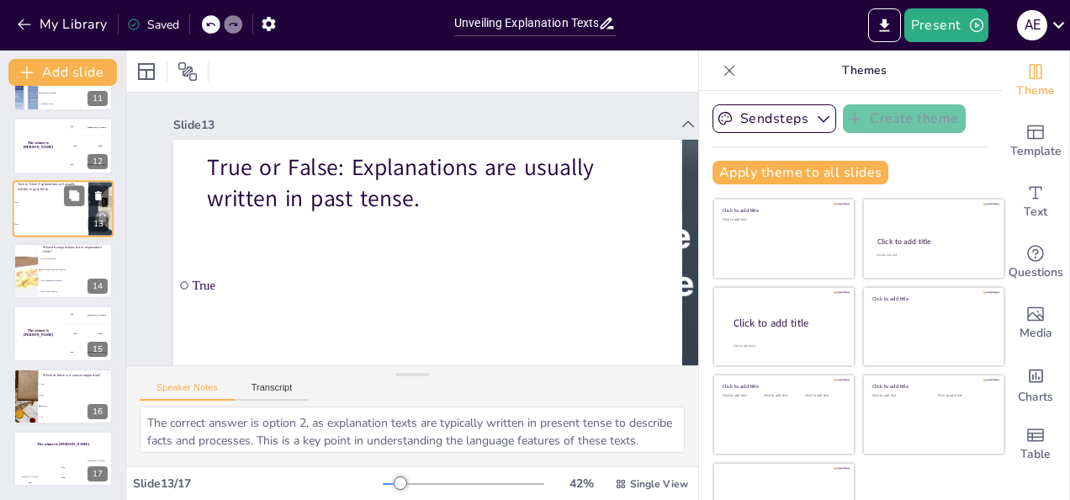
scroll to position [585, 0]
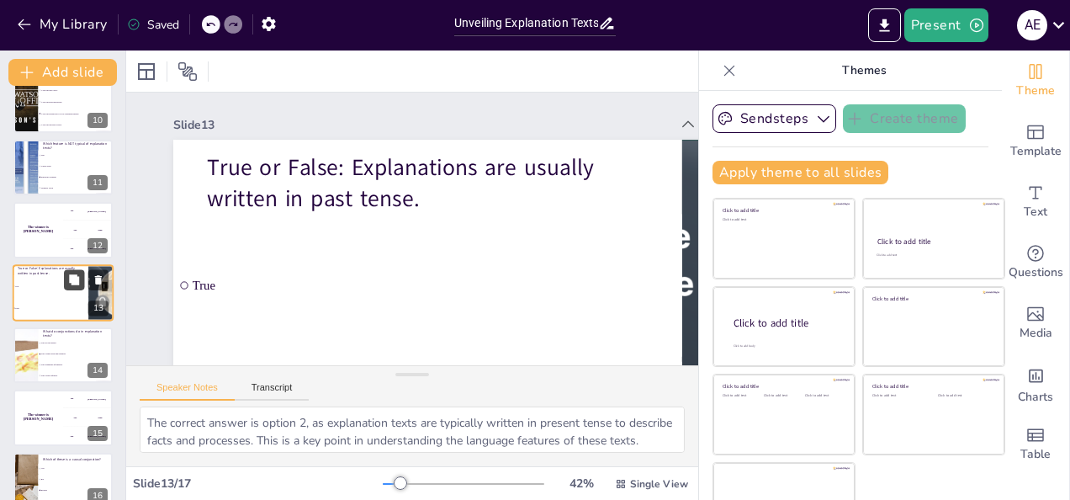
click at [72, 288] on button at bounding box center [74, 279] width 20 height 20
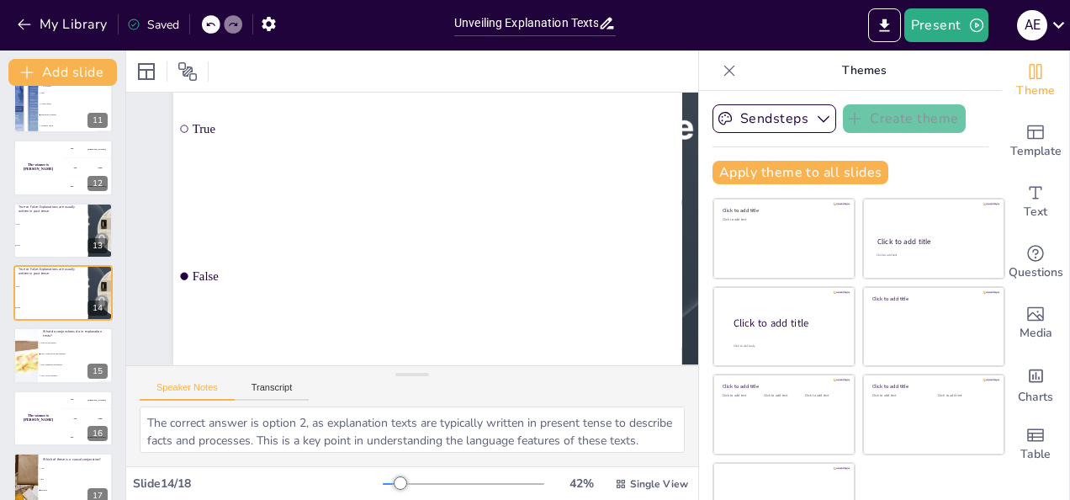
scroll to position [732, 0]
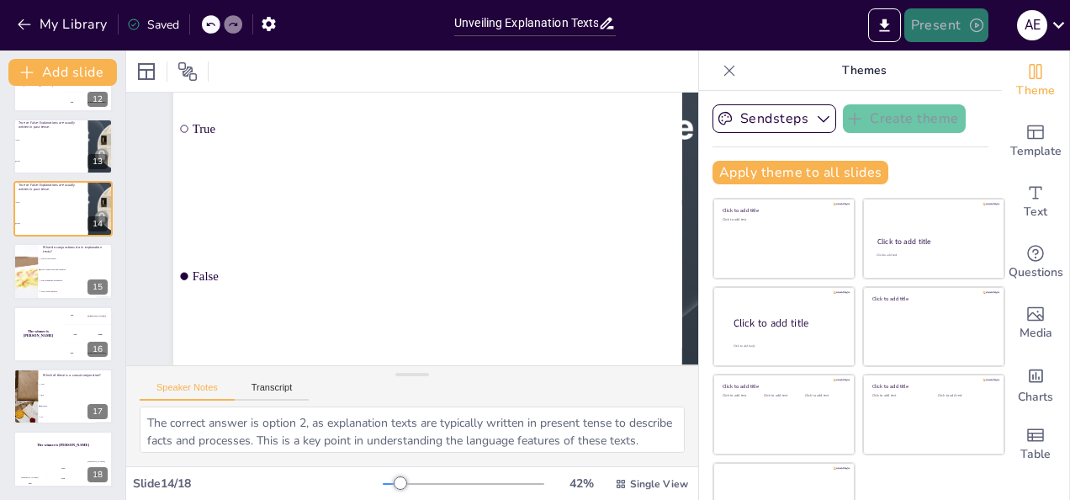
click at [929, 24] on button "Present" at bounding box center [946, 25] width 84 height 34
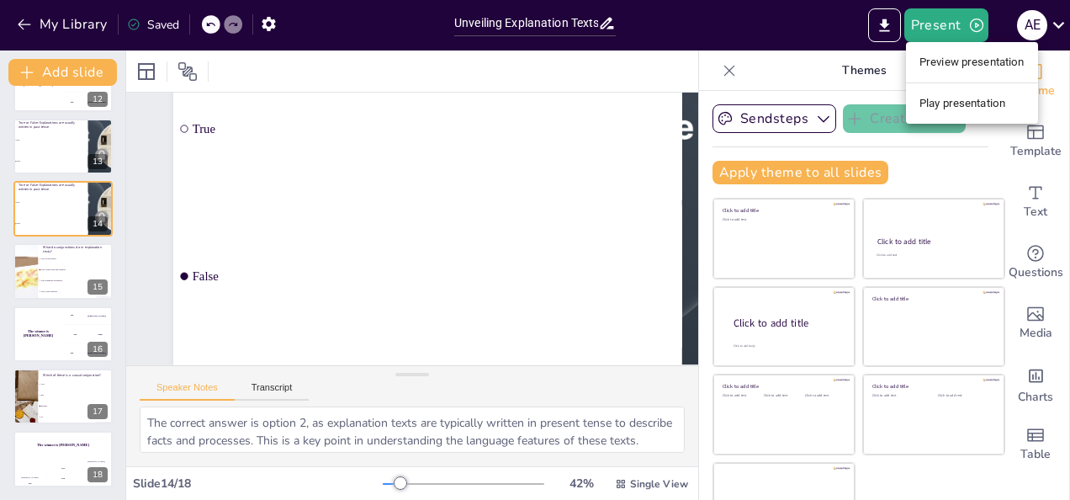
click at [976, 63] on li "Preview presentation" at bounding box center [972, 62] width 132 height 27
